Goal: Find specific page/section: Find specific page/section

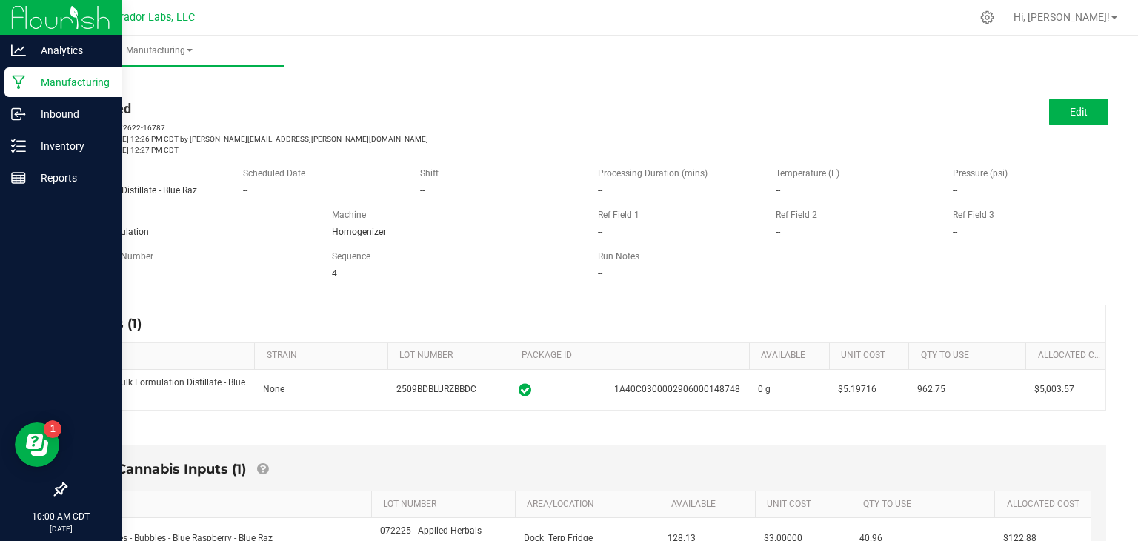
click at [12, 81] on icon at bounding box center [19, 82] width 14 height 15
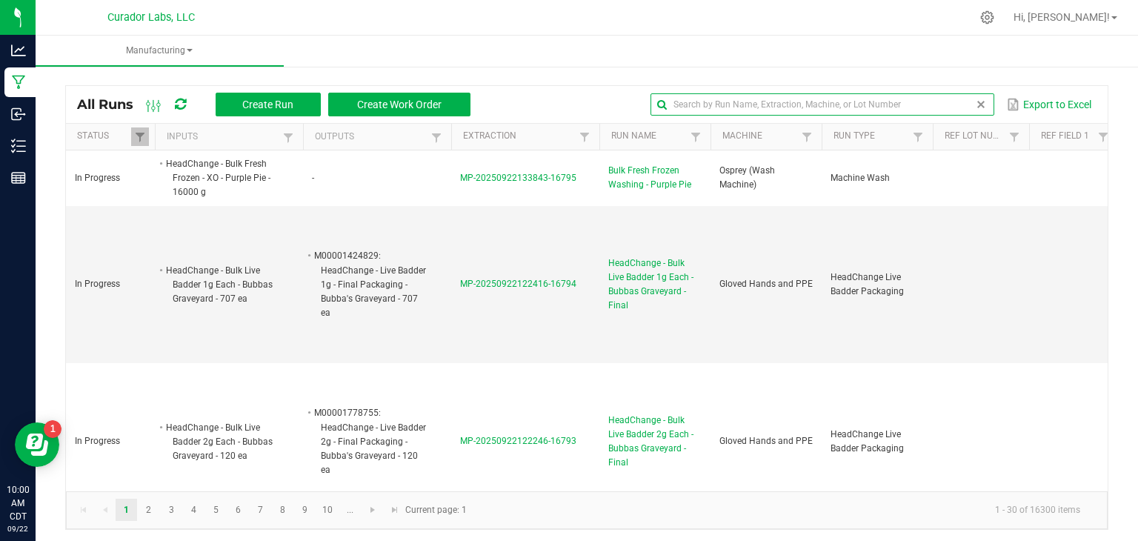
click at [945, 109] on input "text" at bounding box center [823, 104] width 344 height 22
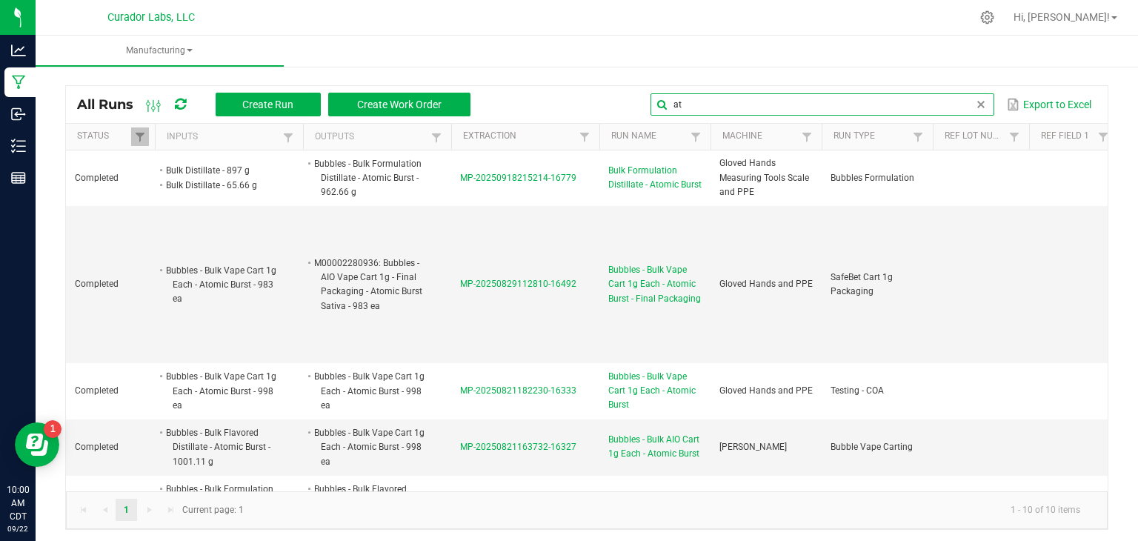
type input "a"
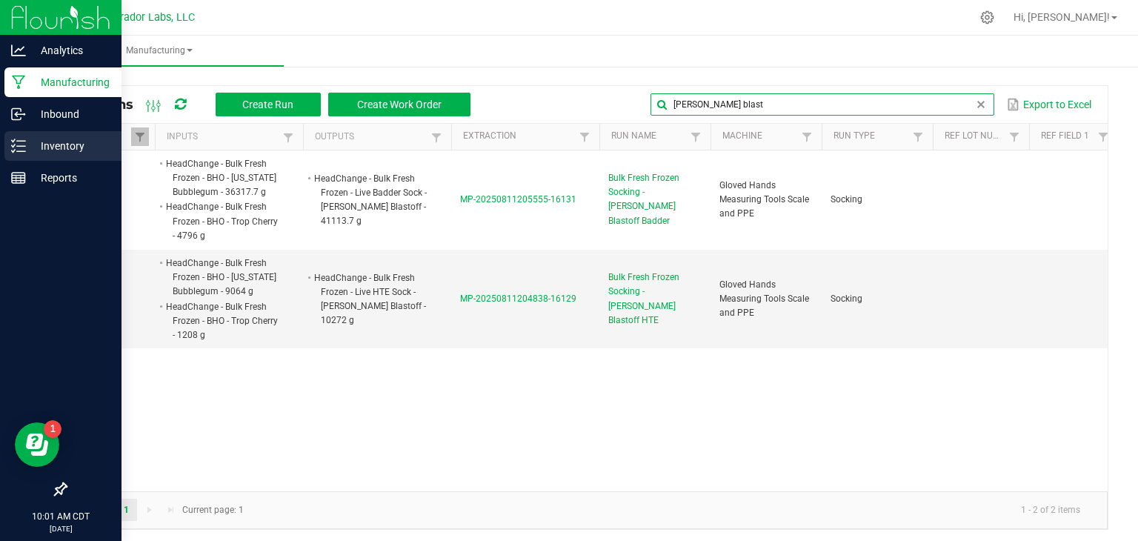
type input "[PERSON_NAME] blast"
click at [42, 139] on p "Inventory" at bounding box center [70, 146] width 89 height 18
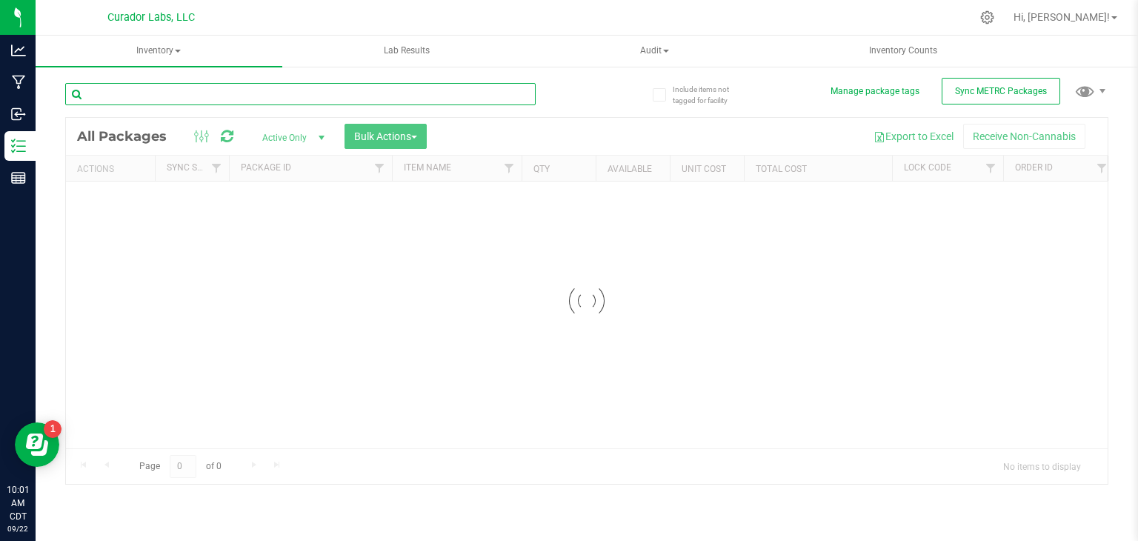
click at [292, 95] on input "text" at bounding box center [300, 94] width 471 height 22
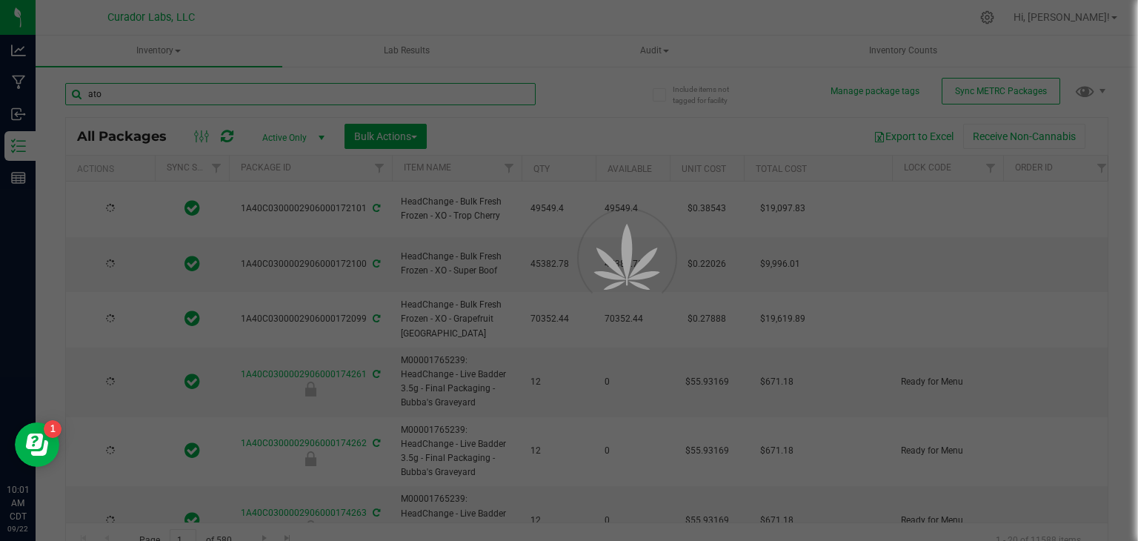
type input "atom"
type input "[DATE]"
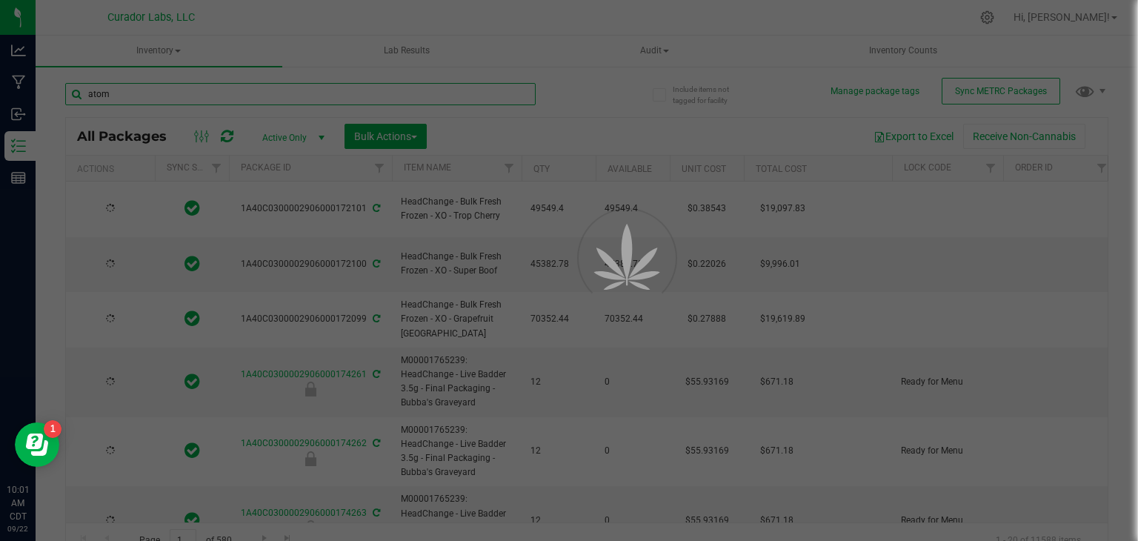
type input "[DATE]"
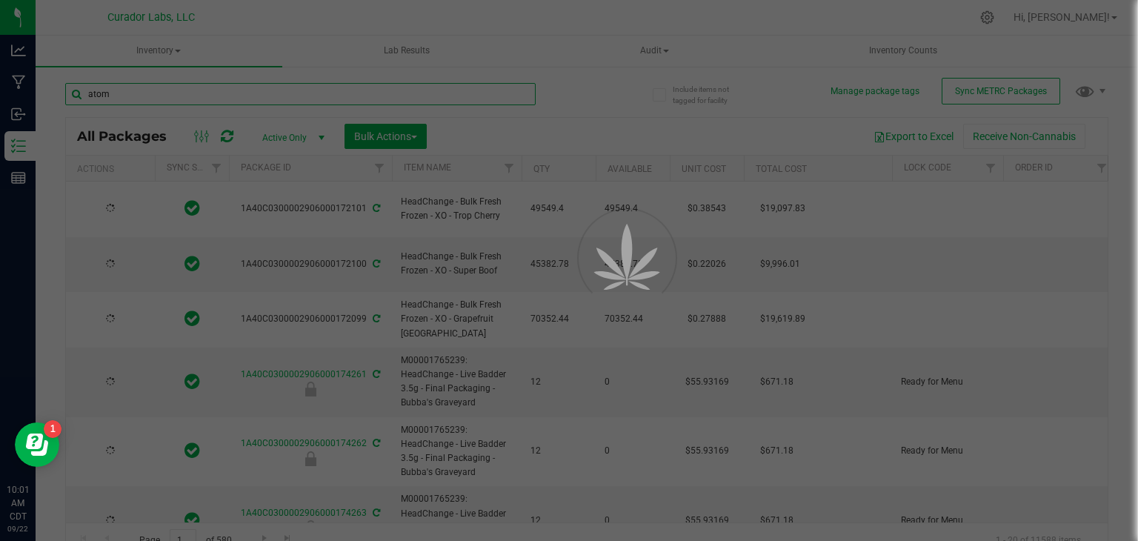
type input "[DATE]"
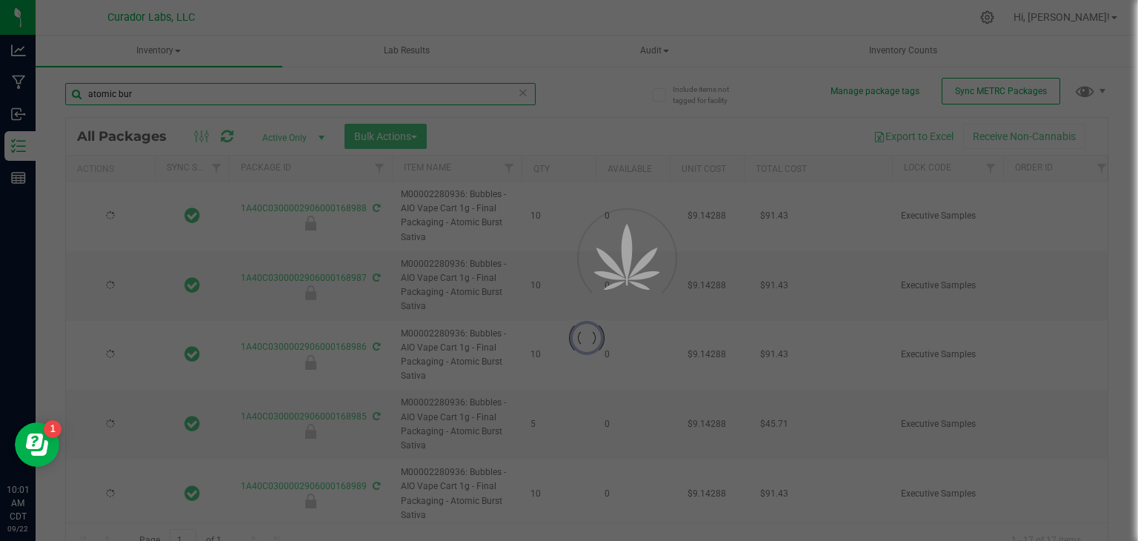
type input "atomic burs"
type input "[DATE]"
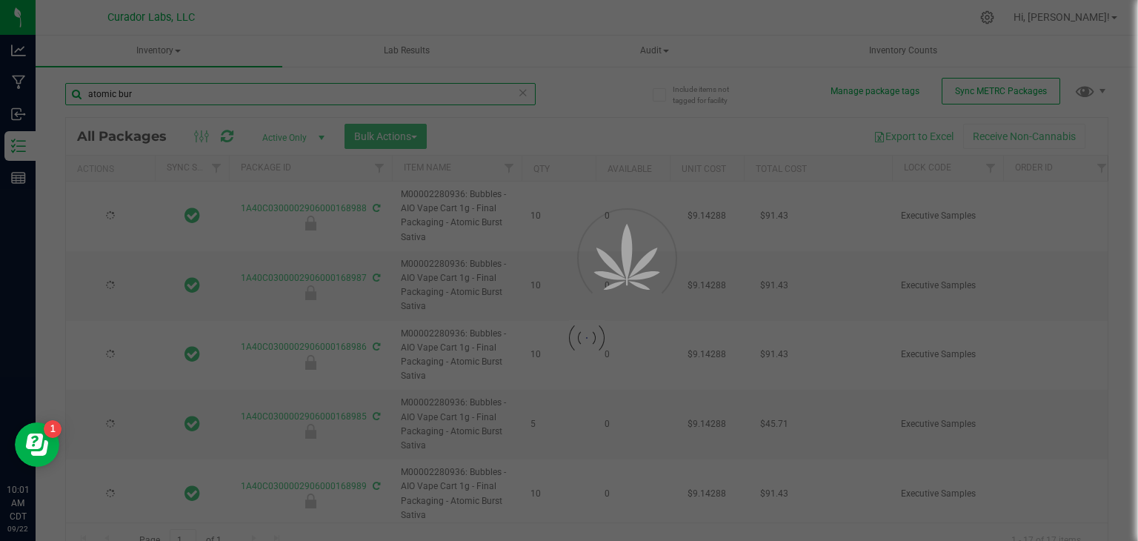
type input "[DATE]"
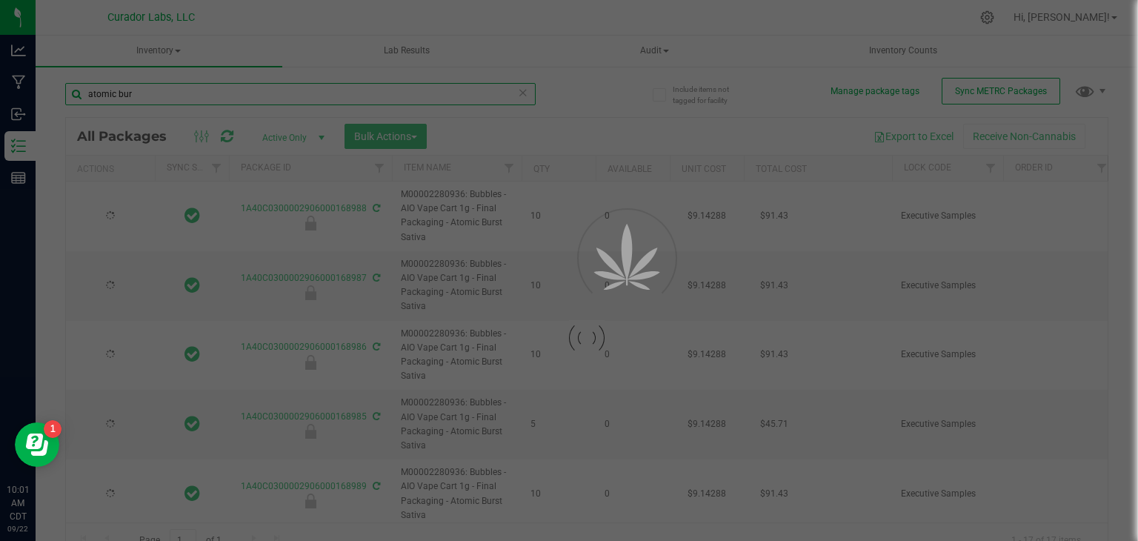
type input "[DATE]"
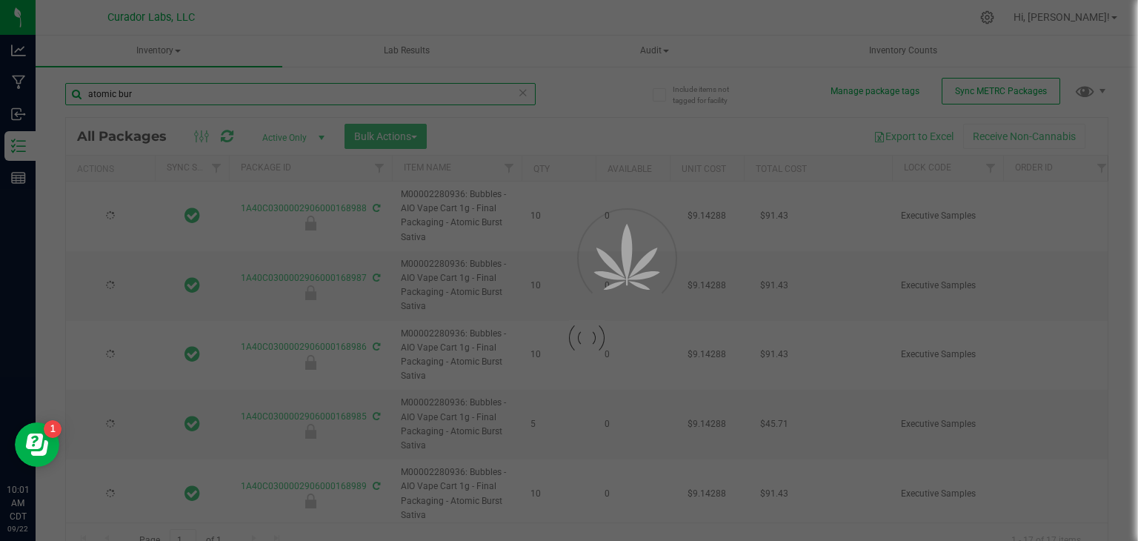
type input "[DATE]"
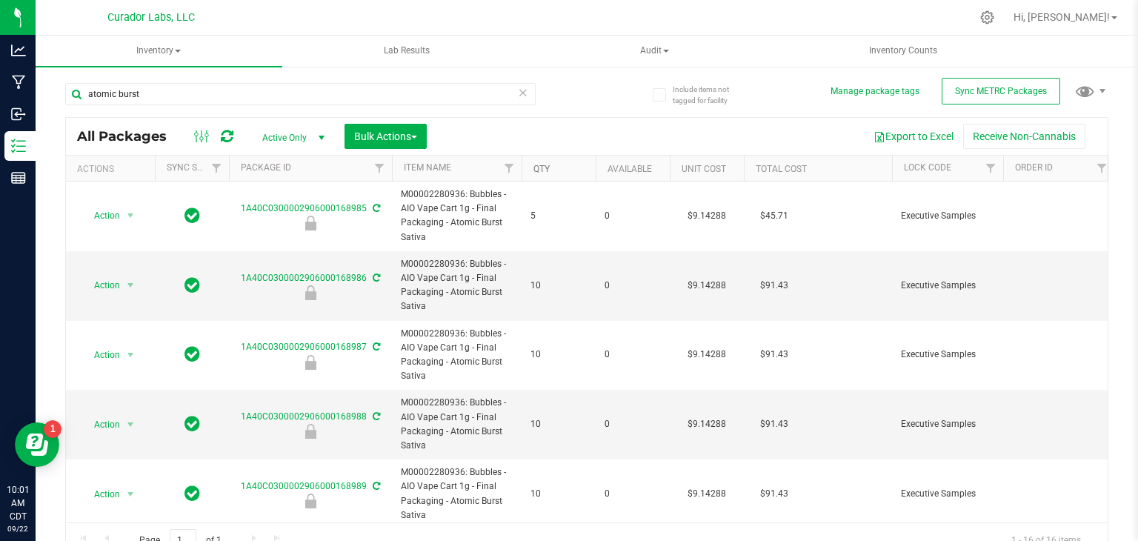
click at [546, 170] on link "Qty" at bounding box center [542, 169] width 16 height 10
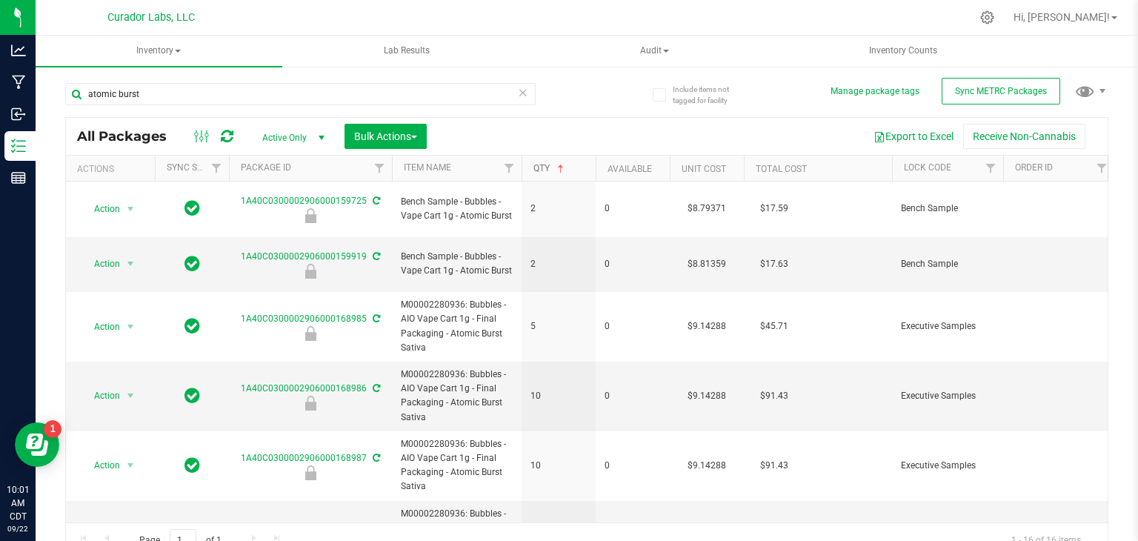
click at [546, 170] on link "Qty" at bounding box center [550, 168] width 33 height 10
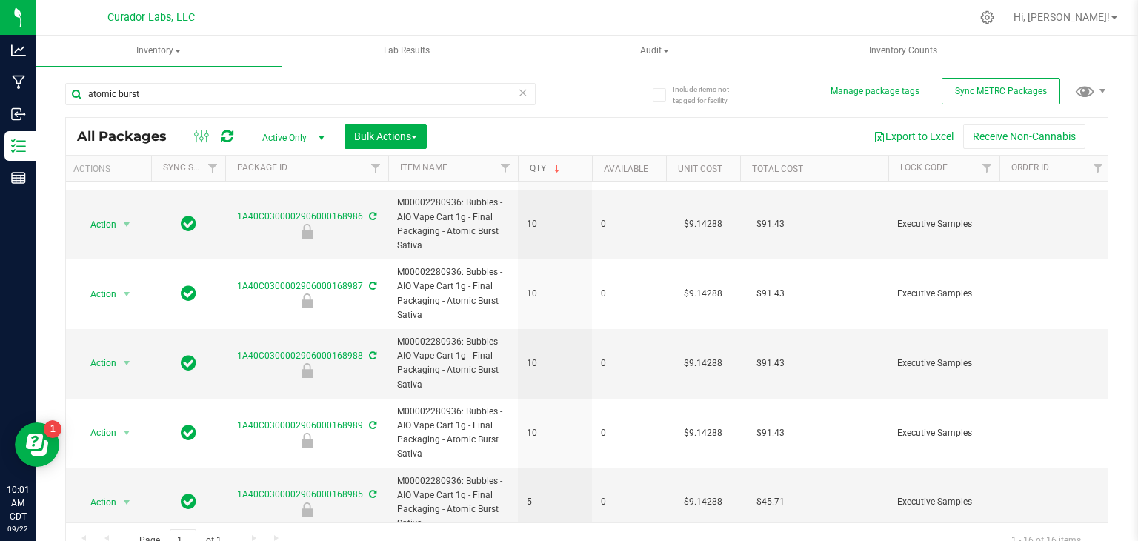
scroll to position [0, 4]
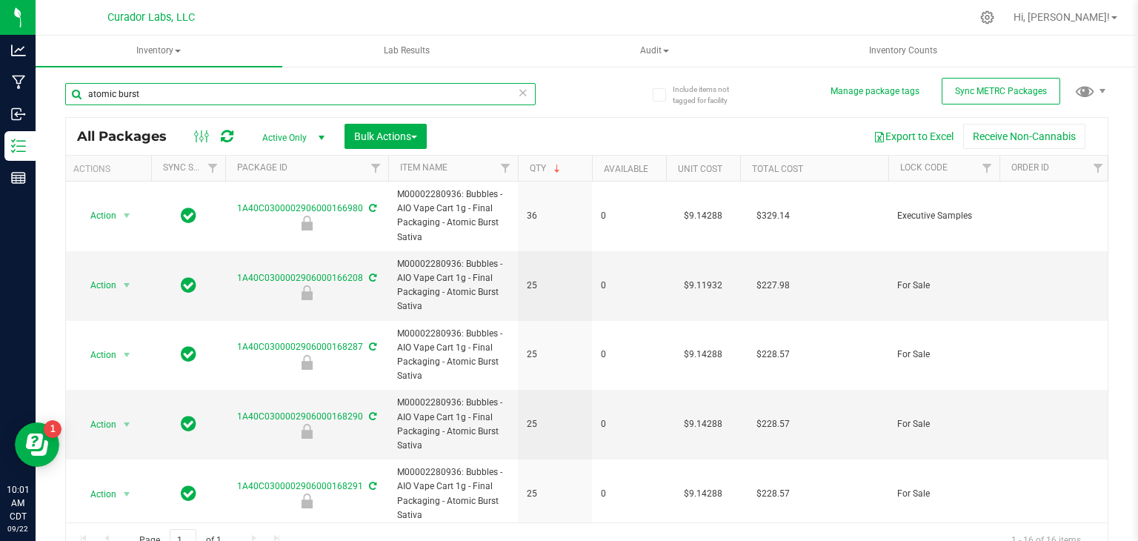
click at [300, 90] on input "atomic burst" at bounding box center [300, 94] width 471 height 22
type input "[PERSON_NAME]"
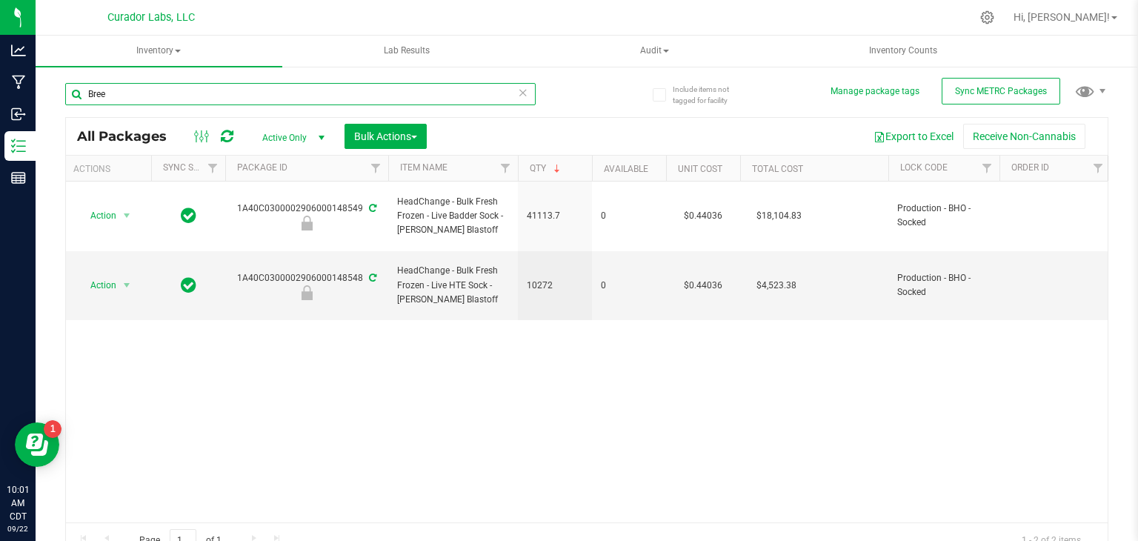
type input "Bree"
click at [190, 115] on div "Bree" at bounding box center [300, 100] width 471 height 34
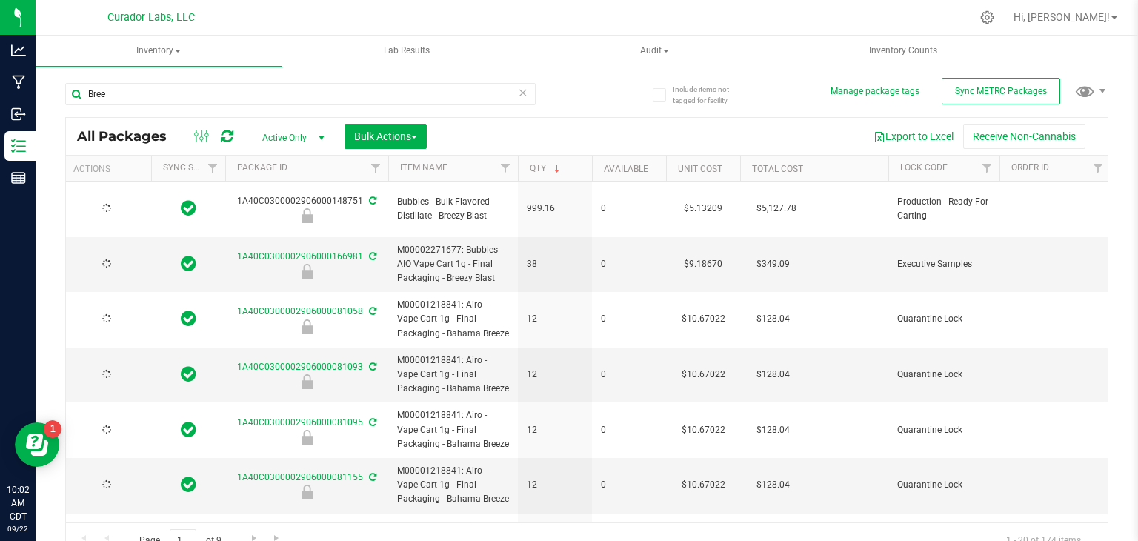
type input "[DATE]"
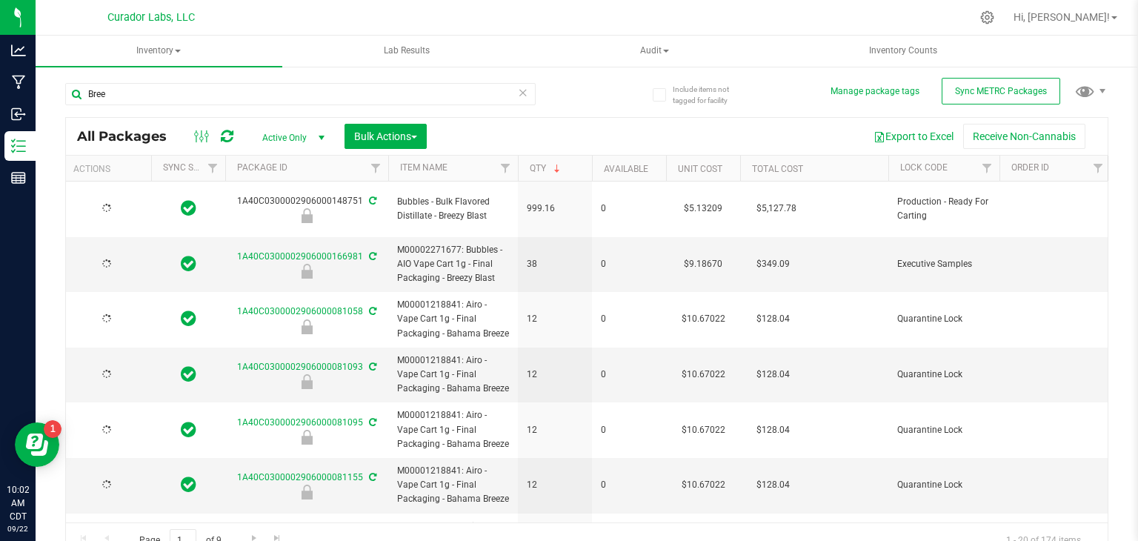
type input "[DATE]"
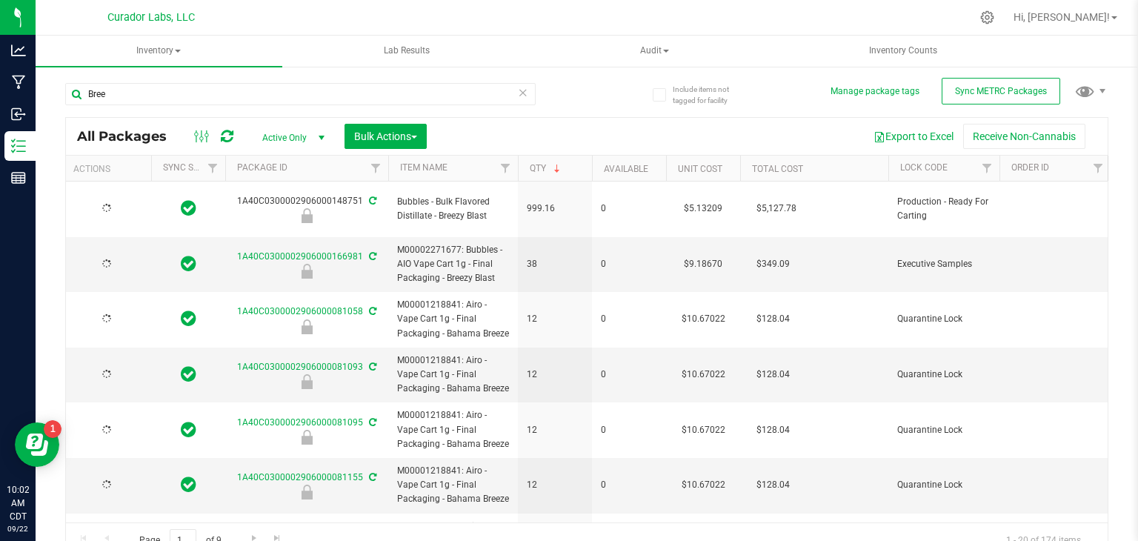
type input "[DATE]"
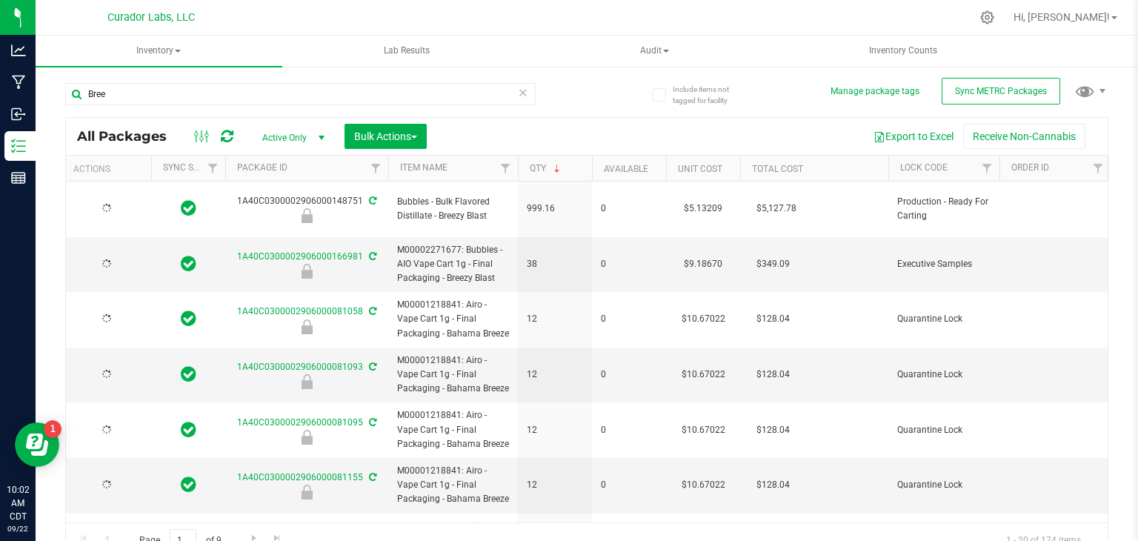
type input "[DATE]"
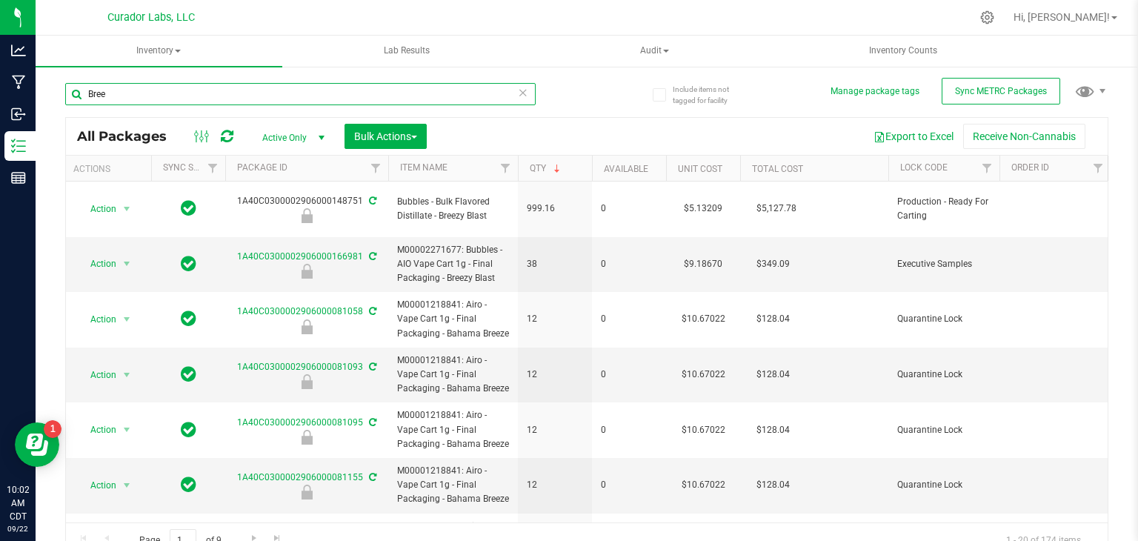
click at [203, 97] on input "Bree" at bounding box center [300, 94] width 471 height 22
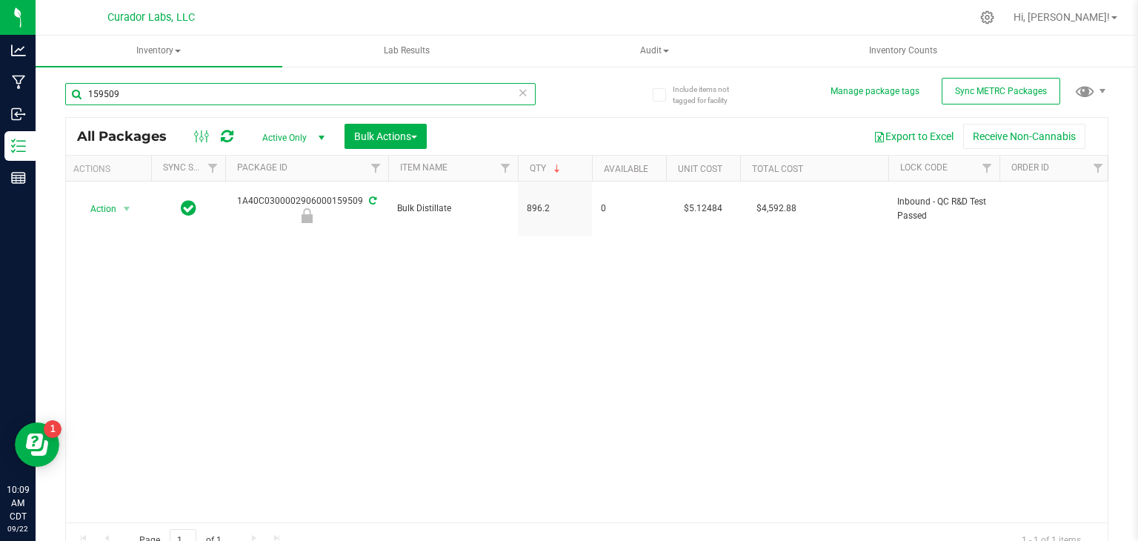
type input "159509"
